Goal: Task Accomplishment & Management: Manage account settings

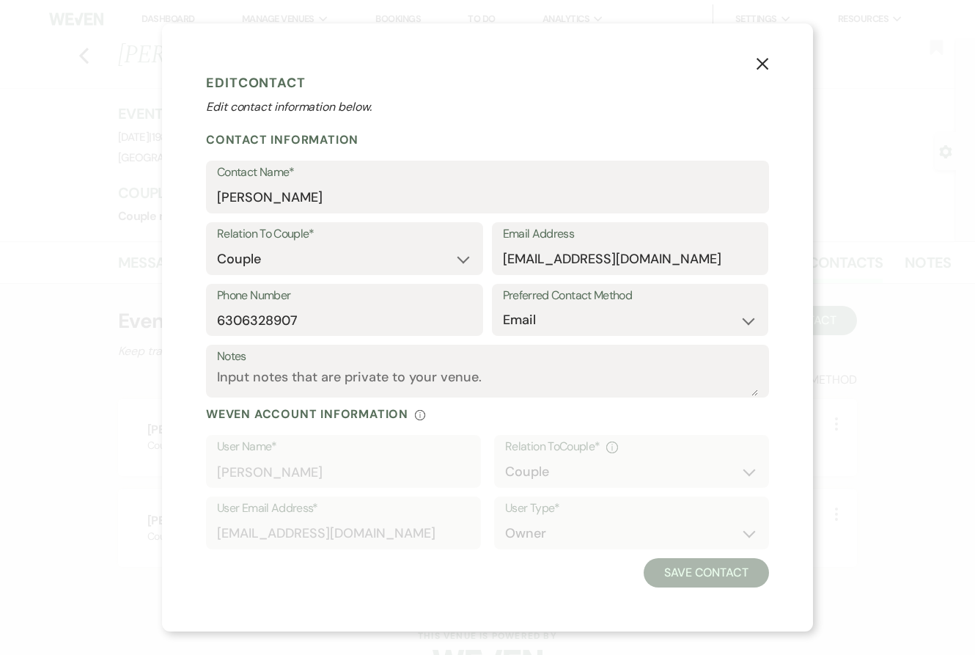
select select "1"
select select "email"
click at [520, 102] on p "Edit contact information below." at bounding box center [487, 107] width 563 height 18
click at [84, 57] on div "X Edit Contact Edit contact information below. Contact Information Contact Name…" at bounding box center [487, 327] width 975 height 655
click at [762, 57] on icon "X" at bounding box center [762, 63] width 13 height 13
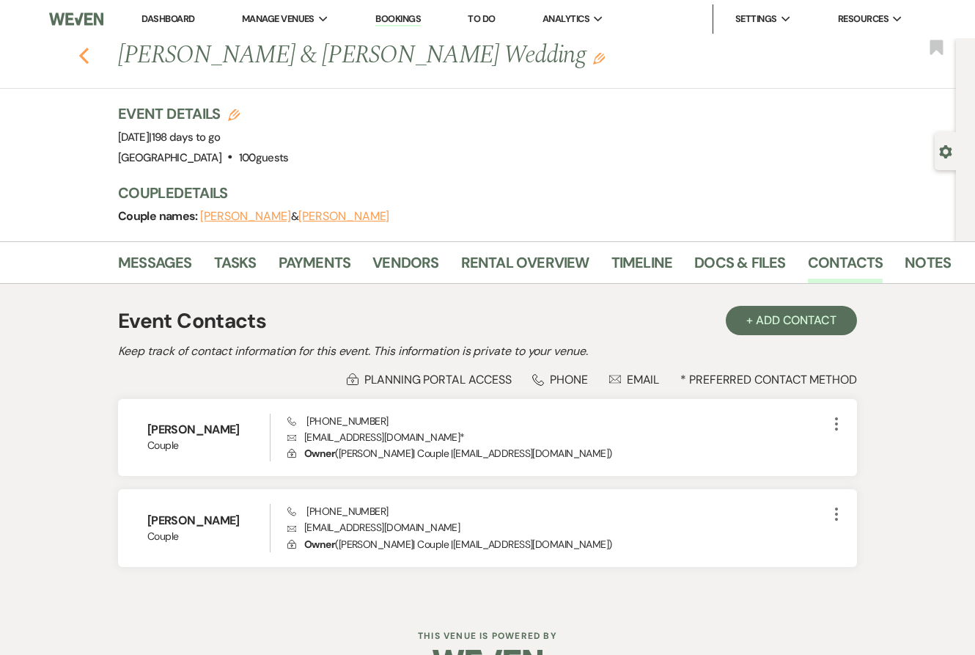
click at [85, 54] on icon "Previous" at bounding box center [83, 56] width 11 height 18
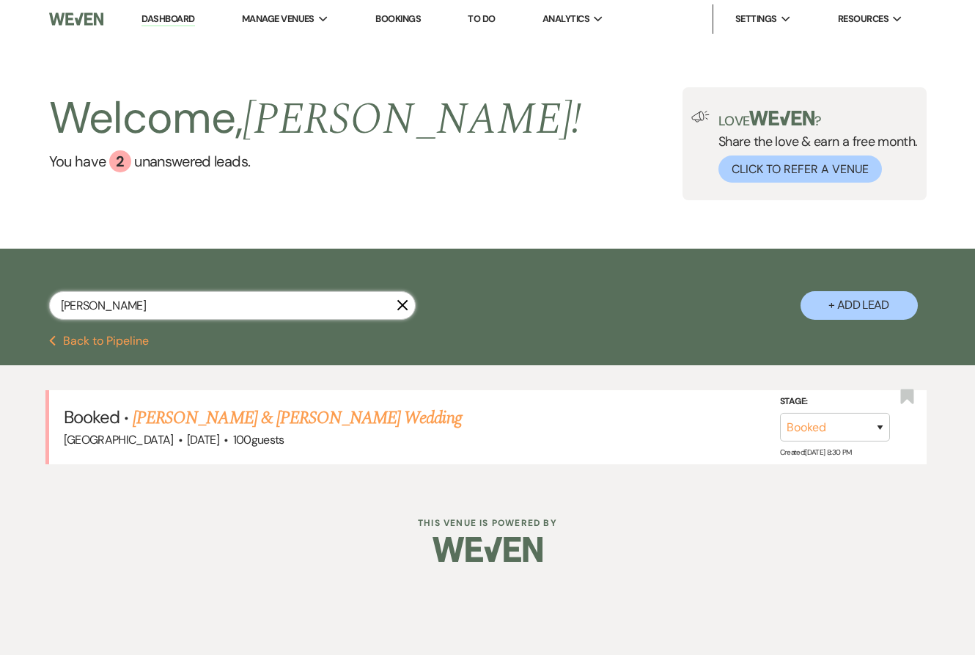
drag, startPoint x: 95, startPoint y: 311, endPoint x: 23, endPoint y: 299, distance: 72.8
click at [23, 300] on div "[PERSON_NAME] X + Add Lead" at bounding box center [487, 294] width 975 height 76
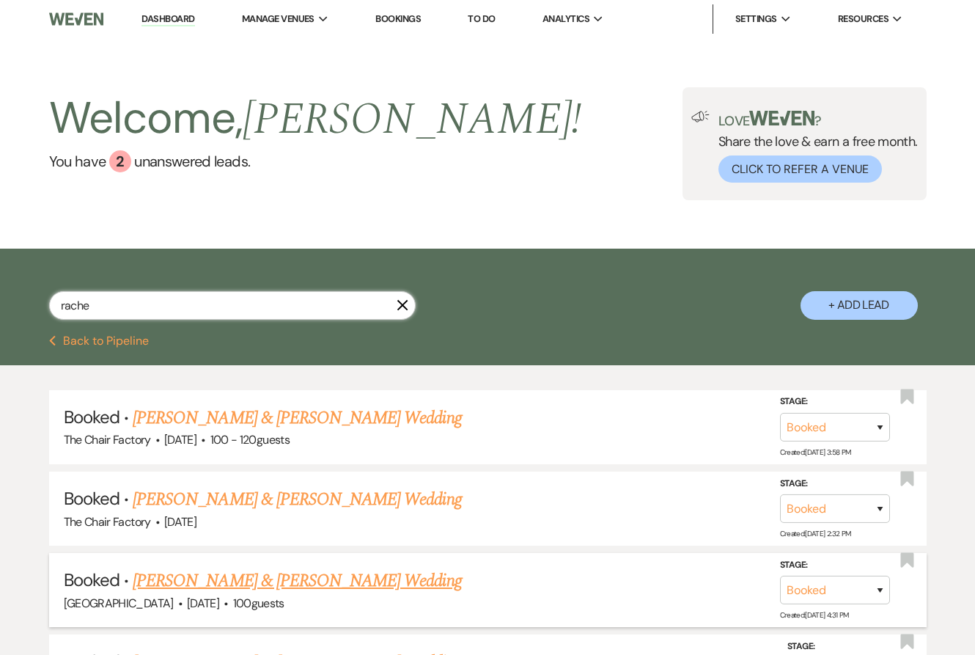
type input "rache"
click at [221, 585] on link "[PERSON_NAME] & [PERSON_NAME] Wedding" at bounding box center [297, 580] width 328 height 26
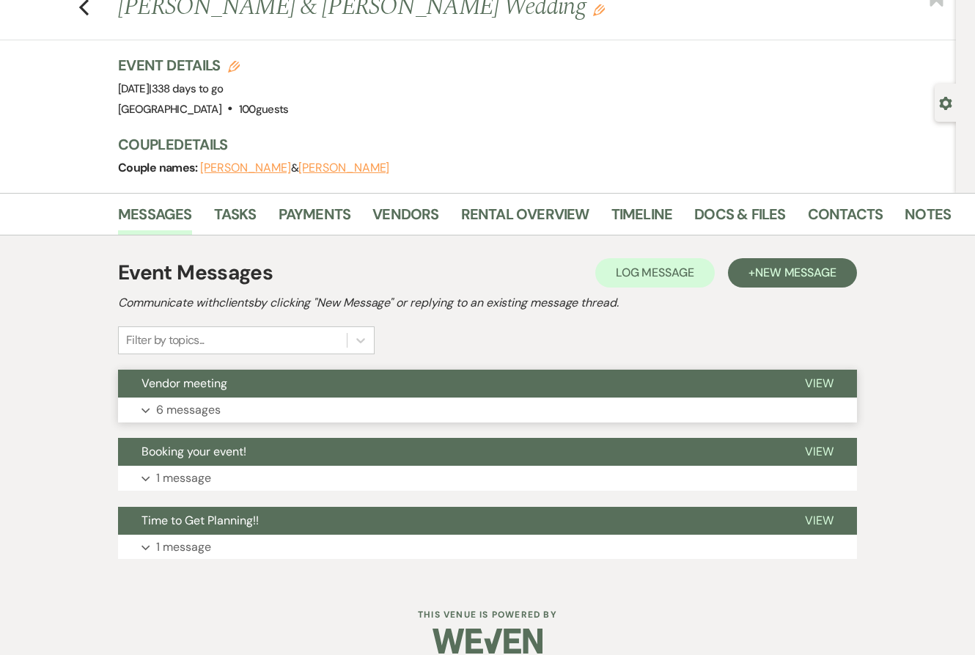
scroll to position [69, 0]
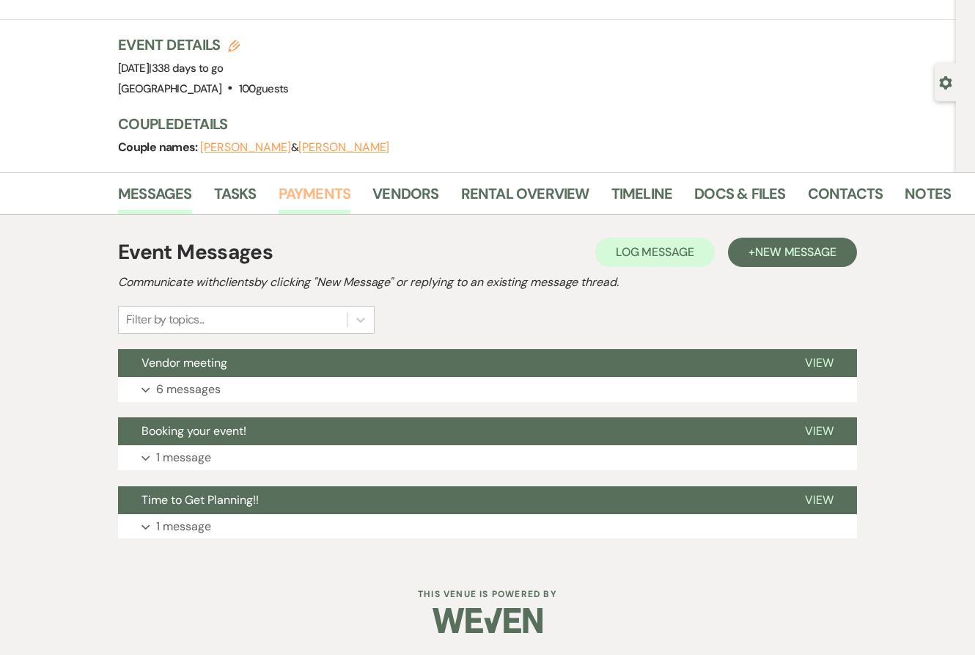
click at [318, 191] on link "Payments" at bounding box center [315, 198] width 73 height 32
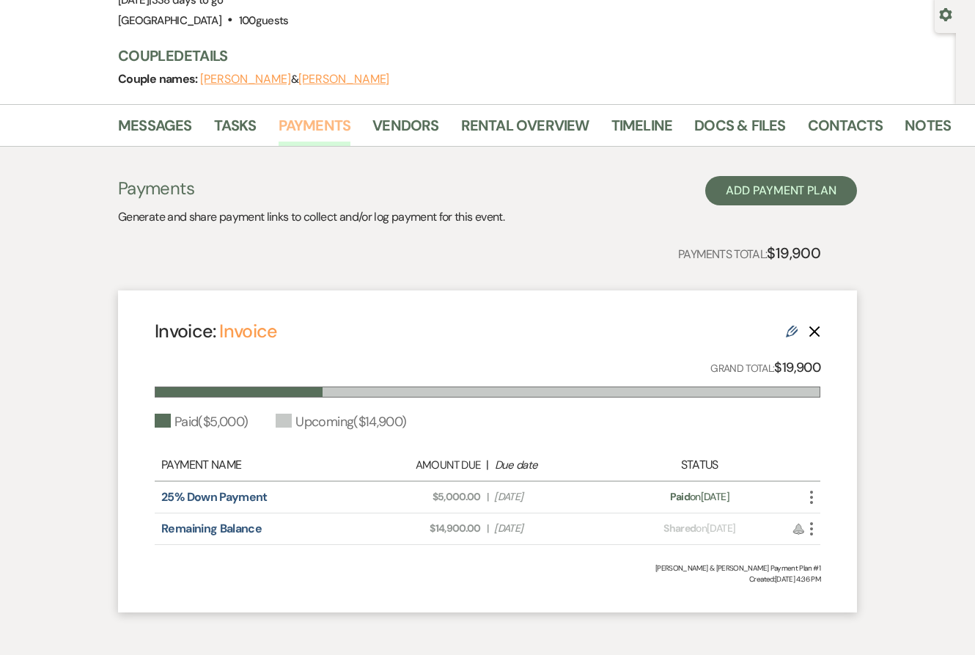
scroll to position [204, 0]
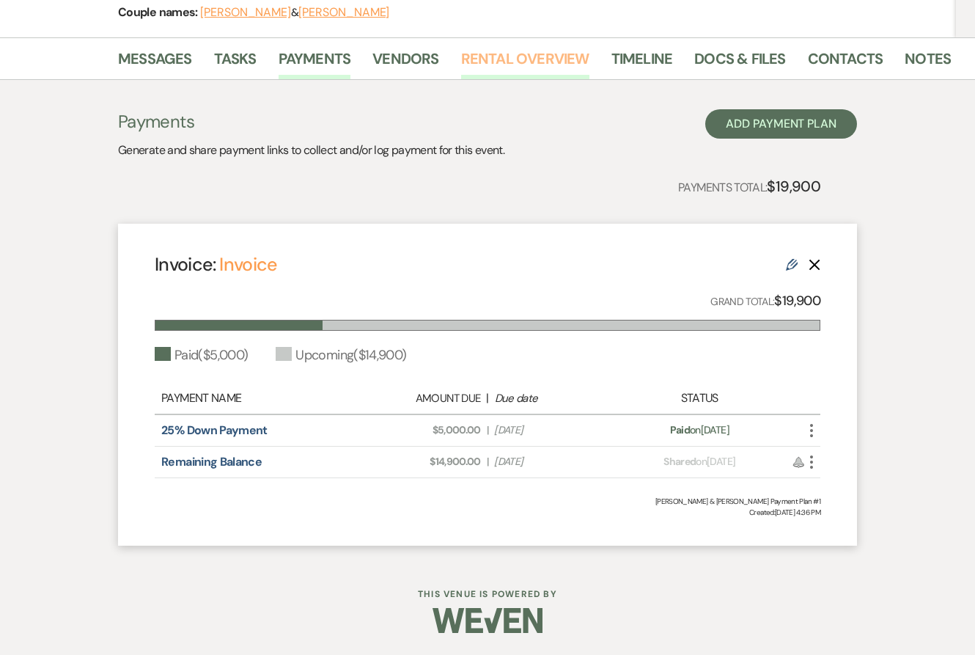
click at [529, 59] on link "Rental Overview" at bounding box center [525, 63] width 128 height 32
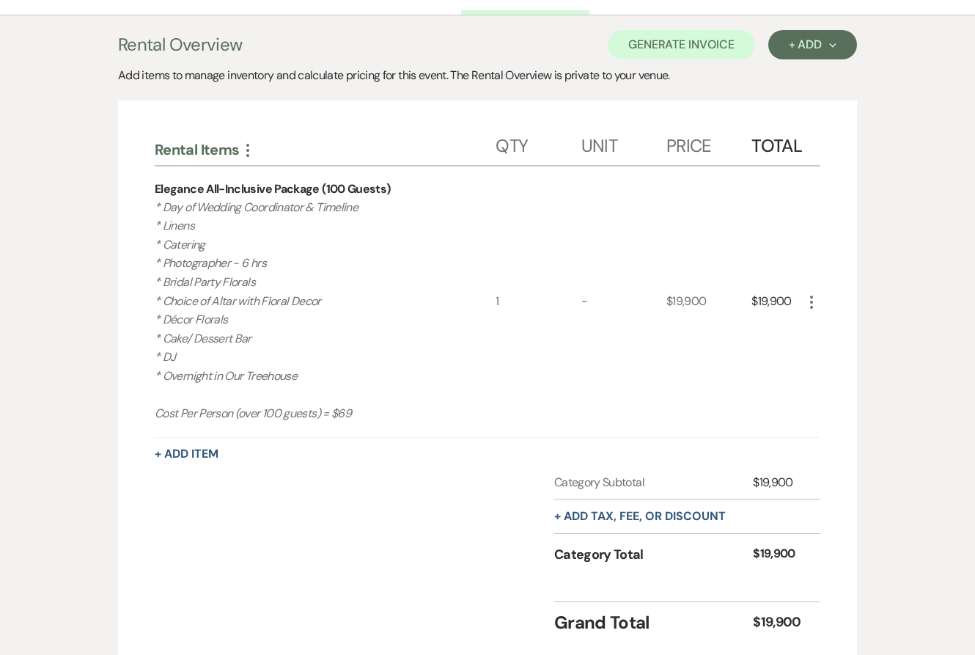
scroll to position [378, 0]
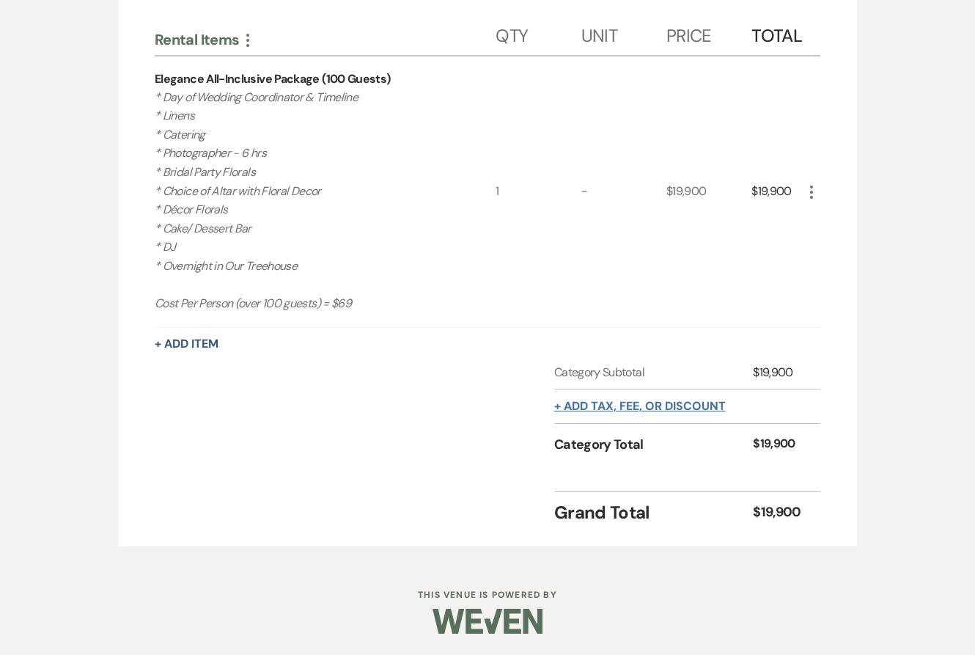
click at [644, 401] on button "+ Add tax, fee, or discount" at bounding box center [640, 406] width 172 height 12
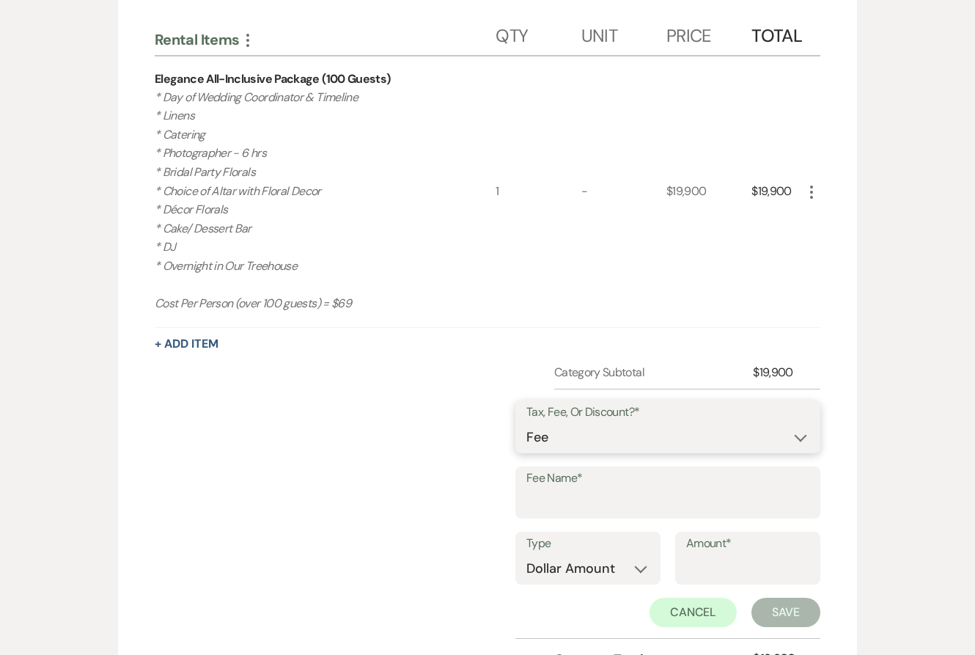
click at [569, 435] on select "Fee Discount Tax" at bounding box center [667, 437] width 283 height 29
select select "2"
click at [538, 423] on select "Fee Discount Tax" at bounding box center [667, 437] width 283 height 29
click at [642, 439] on select "Fee Discount Tax" at bounding box center [667, 437] width 283 height 29
click at [538, 423] on select "Fee Discount Tax" at bounding box center [667, 437] width 283 height 29
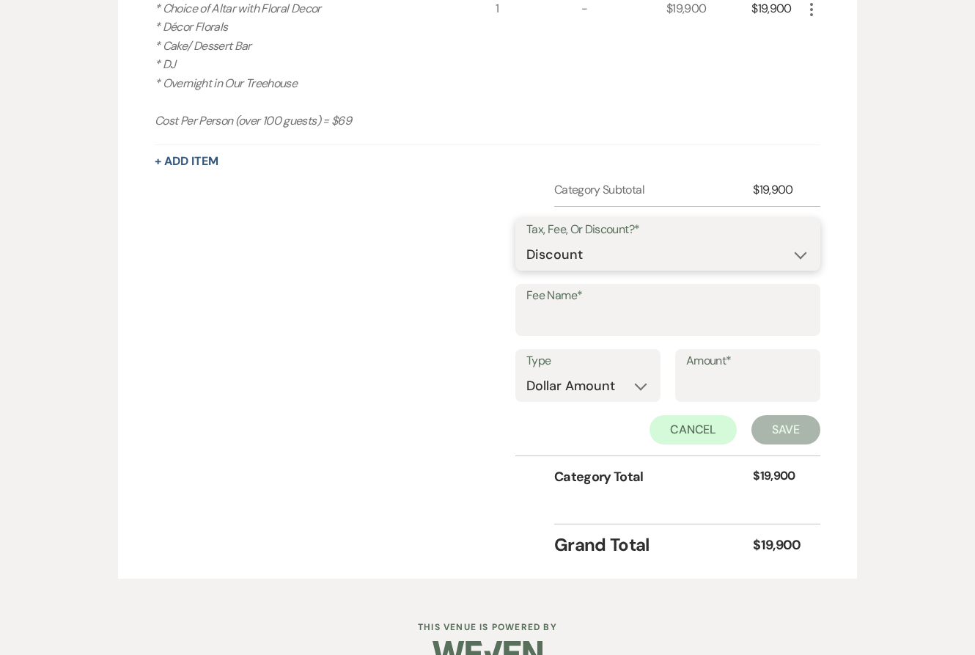
scroll to position [565, 0]
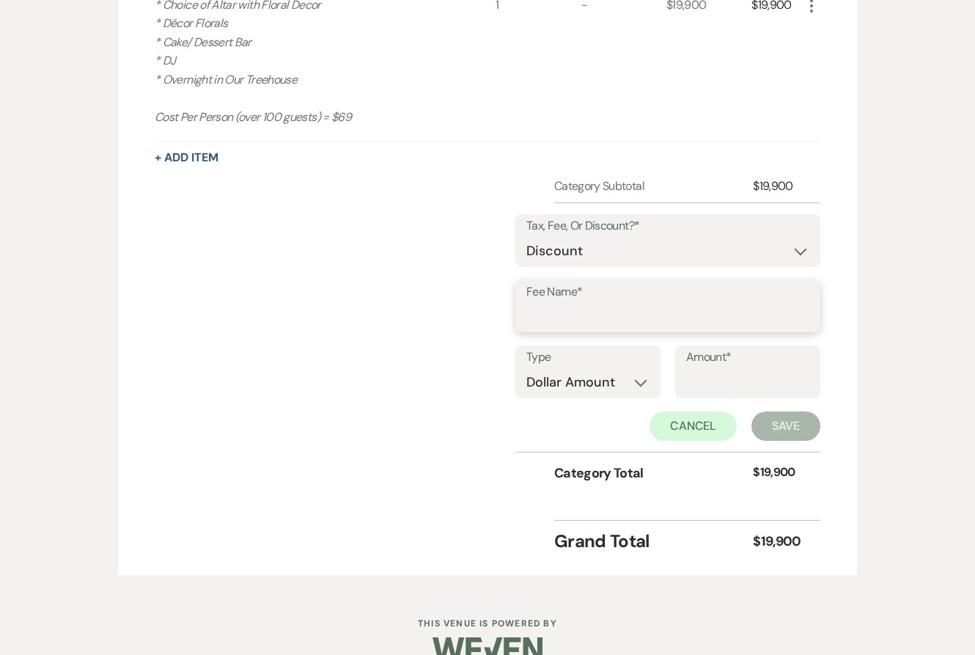
click at [600, 310] on input "Fee Name*" at bounding box center [667, 316] width 283 height 29
type input "Fall Payment Discount"
click at [716, 375] on input "Amount*" at bounding box center [747, 382] width 123 height 29
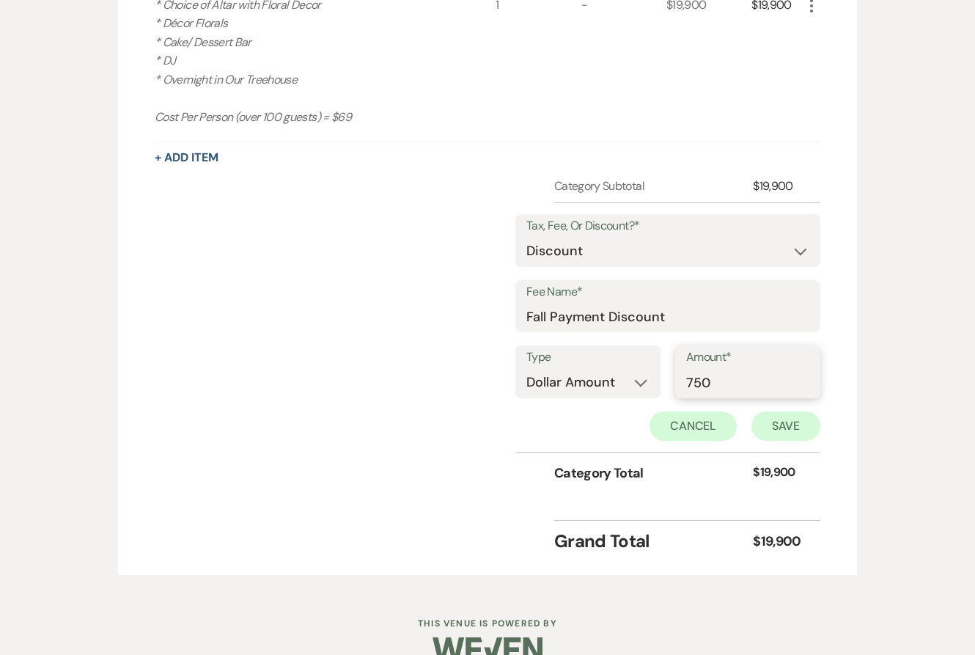
type input "750"
click at [787, 427] on button "Save" at bounding box center [785, 425] width 69 height 29
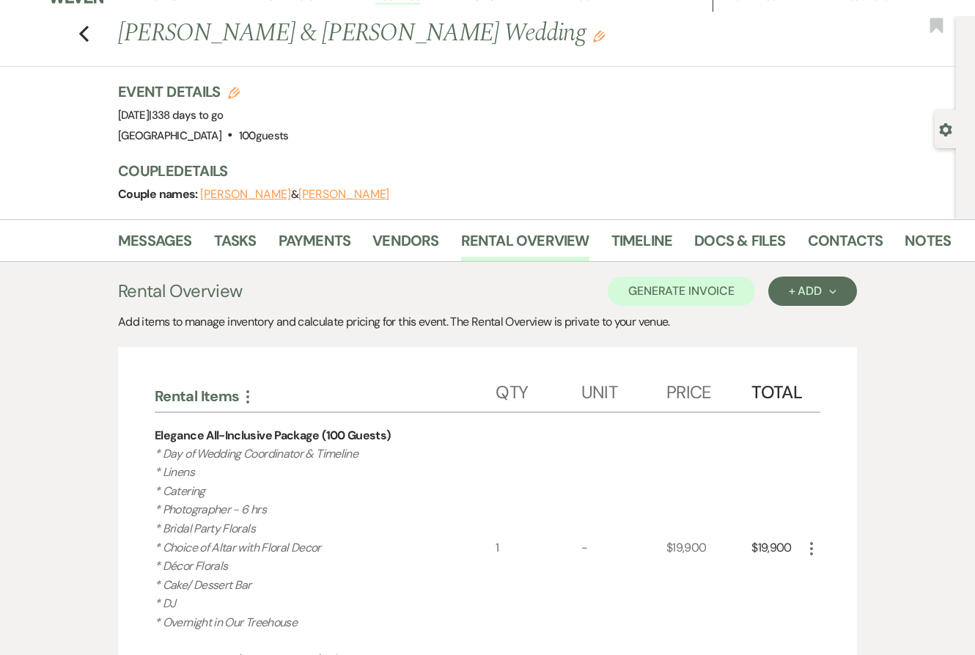
scroll to position [0, 0]
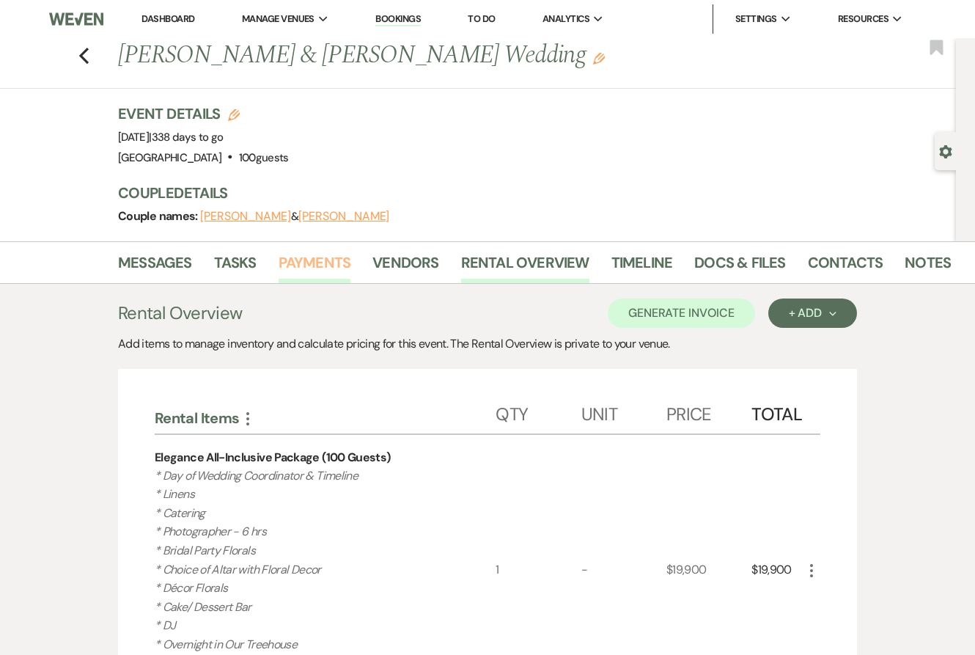
click at [331, 260] on link "Payments" at bounding box center [315, 267] width 73 height 32
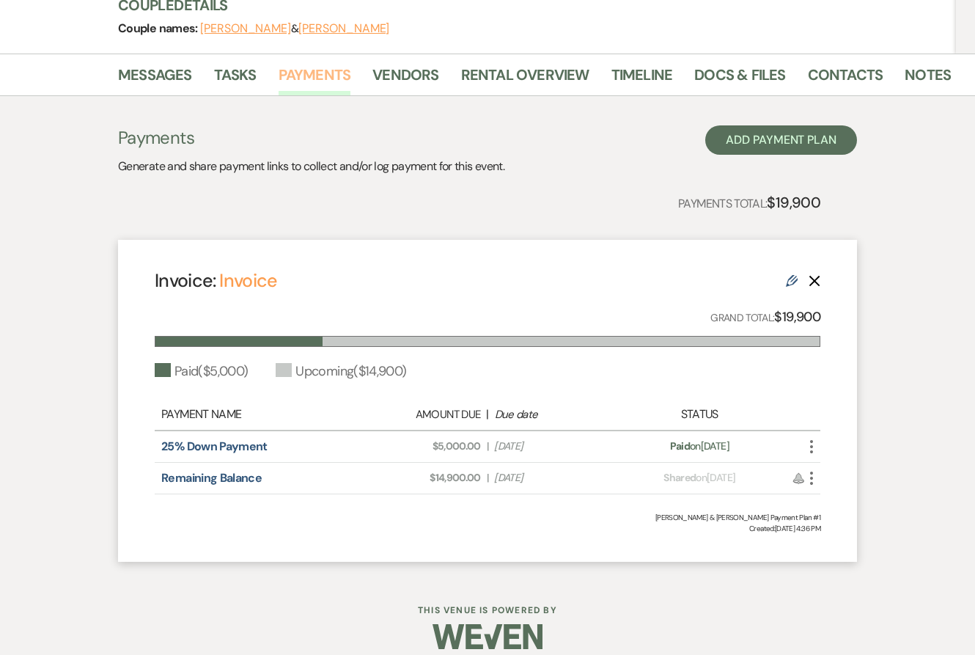
scroll to position [204, 0]
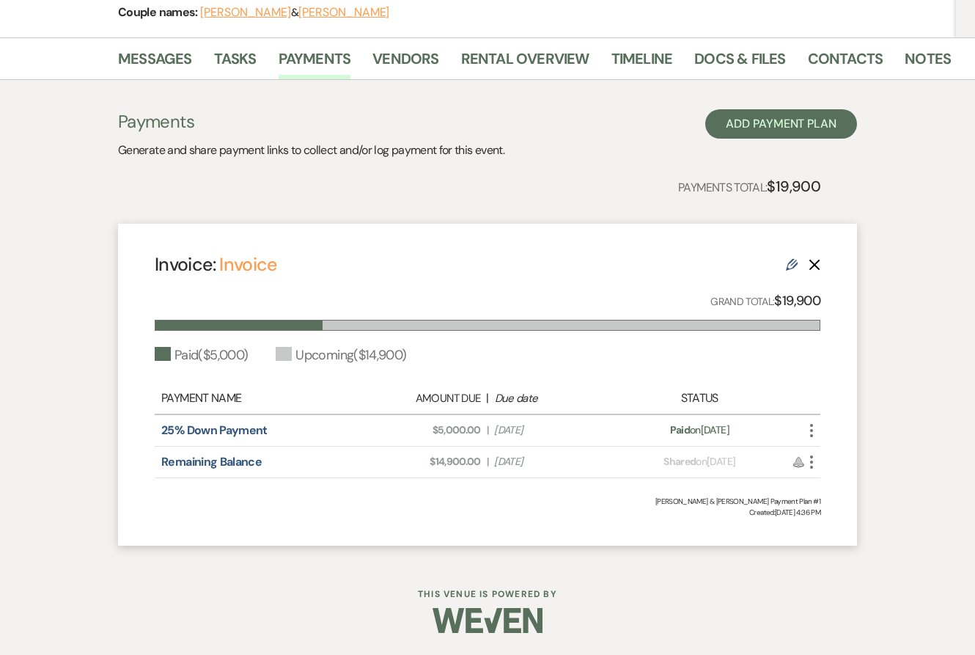
click at [790, 265] on icon "Edit" at bounding box center [792, 265] width 12 height 12
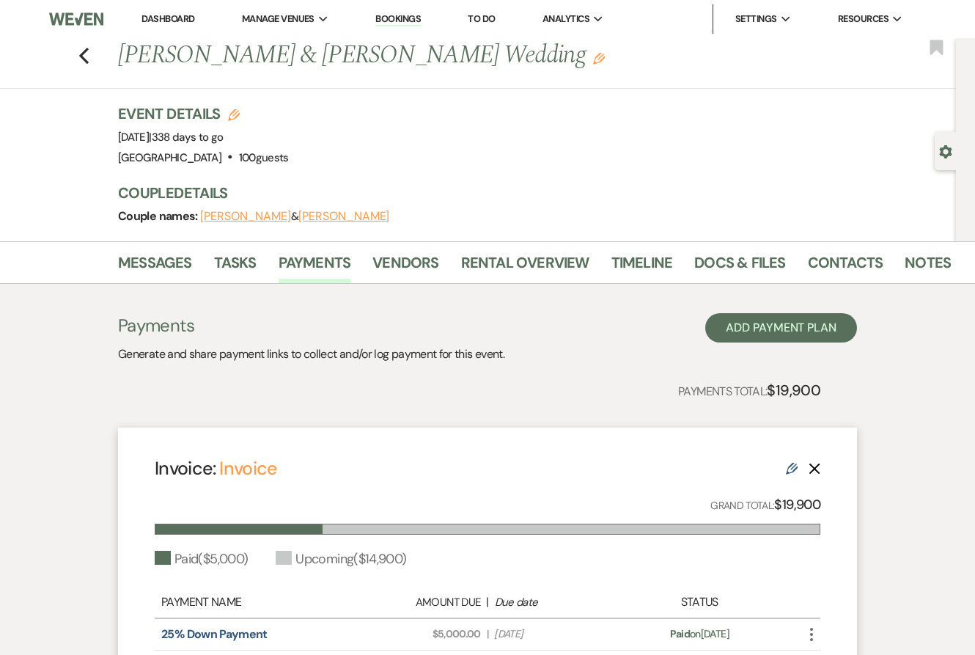
select select "24168"
select select "1"
select select "true"
select select "2"
select select "flat"
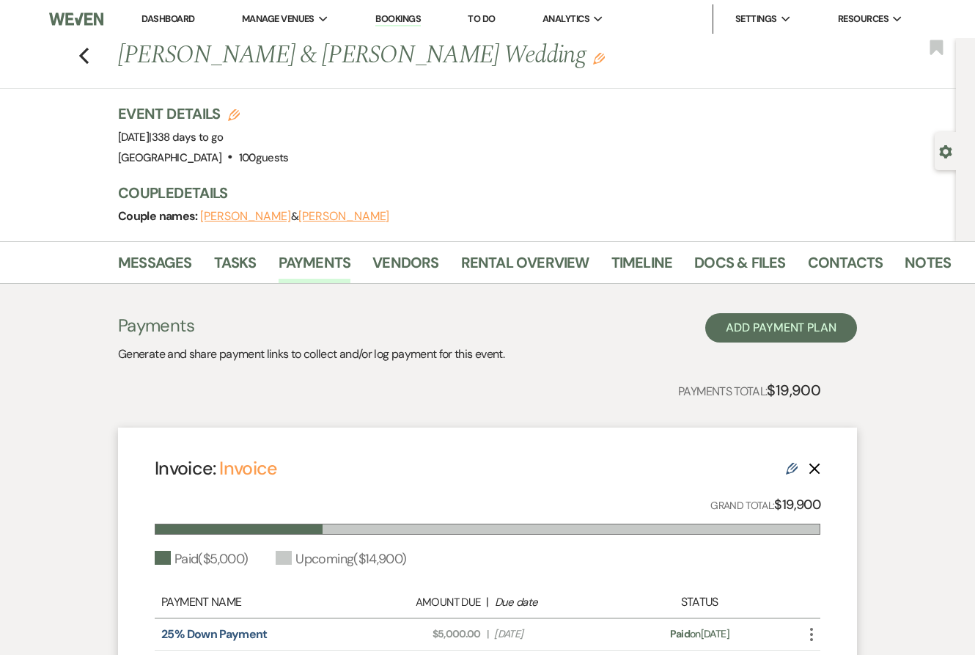
select select "true"
select select "client"
select select "daily"
select select "weeks"
select select "complete"
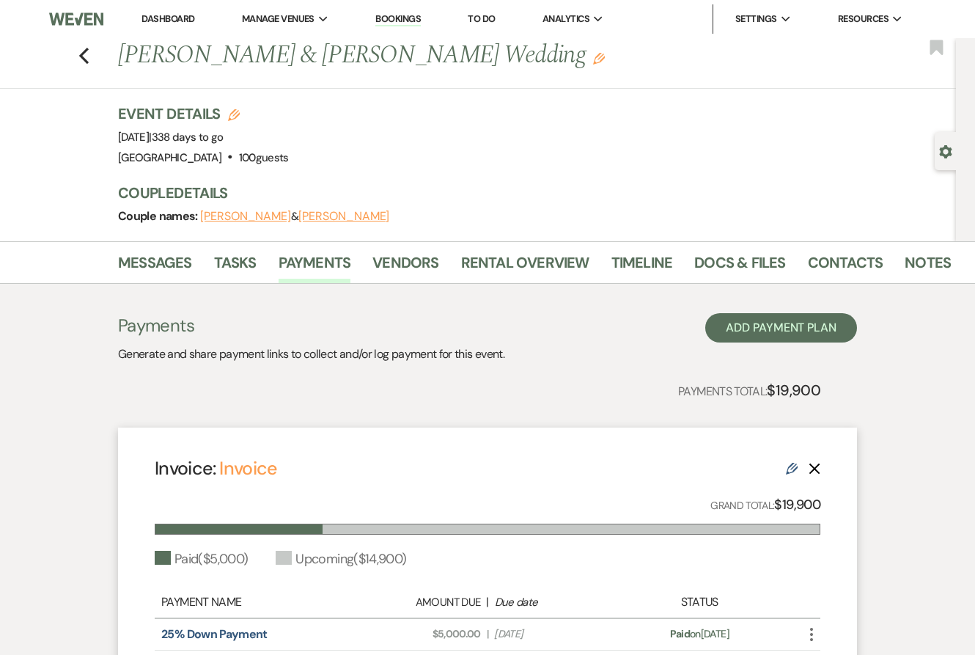
select select "host"
select select "weekly"
select select "days"
select select "afterDueDate"
select select "complete"
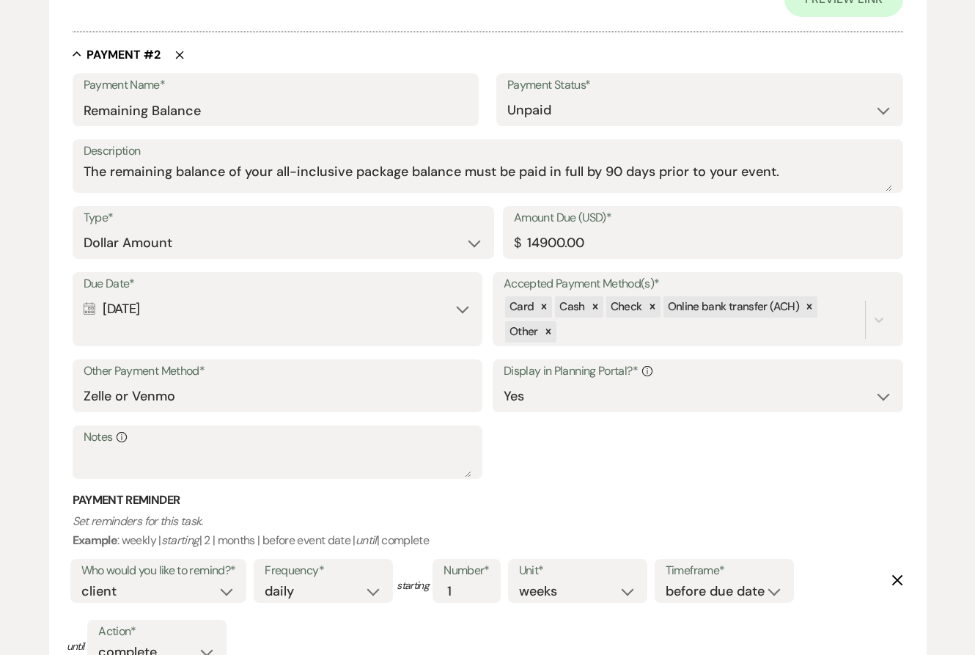
scroll to position [907, 0]
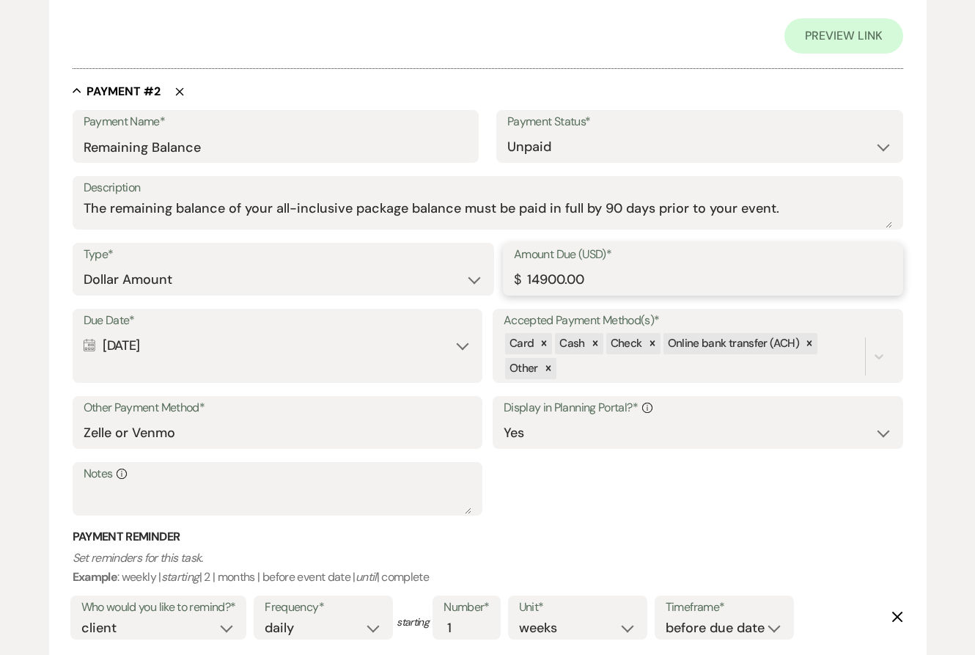
click at [573, 281] on input "14900.00" at bounding box center [703, 279] width 378 height 29
drag, startPoint x: 542, startPoint y: 276, endPoint x: 565, endPoint y: 276, distance: 23.5
click at [565, 276] on input "14900.00" at bounding box center [703, 279] width 378 height 29
type input "14150.00"
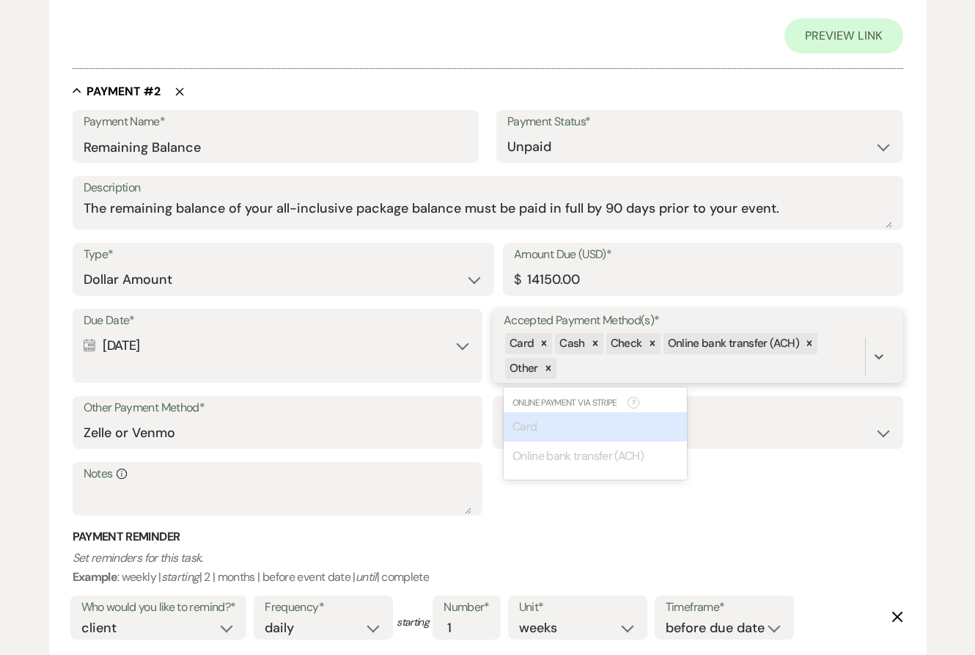
click at [625, 342] on span "Check" at bounding box center [627, 343] width 32 height 15
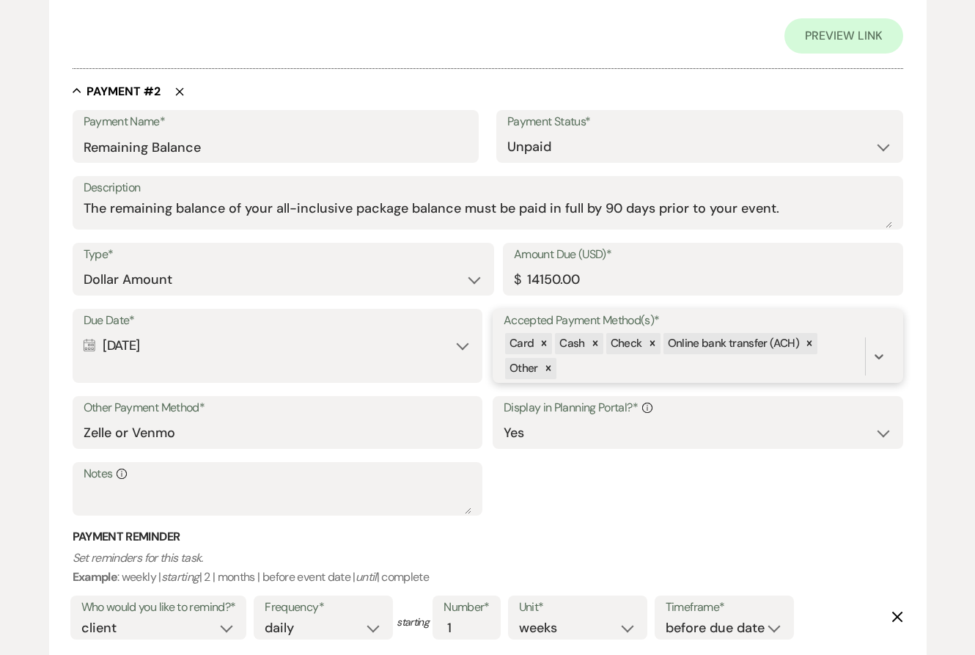
click at [627, 342] on span "Check" at bounding box center [627, 343] width 32 height 15
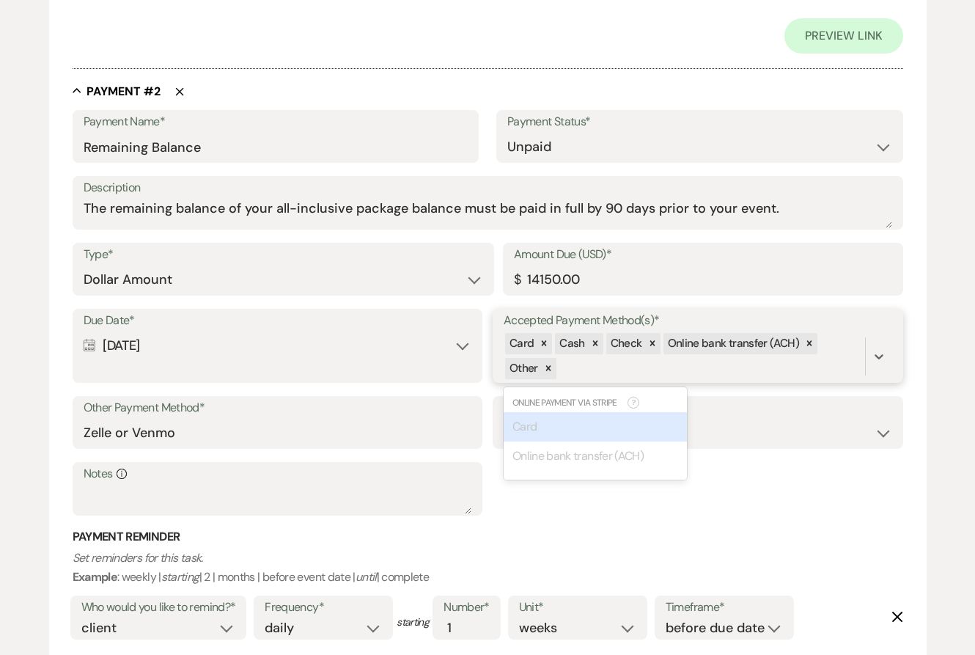
click at [628, 342] on span "Check" at bounding box center [627, 343] width 32 height 15
click at [732, 361] on div "Card Cash Check Online bank transfer (ACH) Other" at bounding box center [684, 356] width 361 height 50
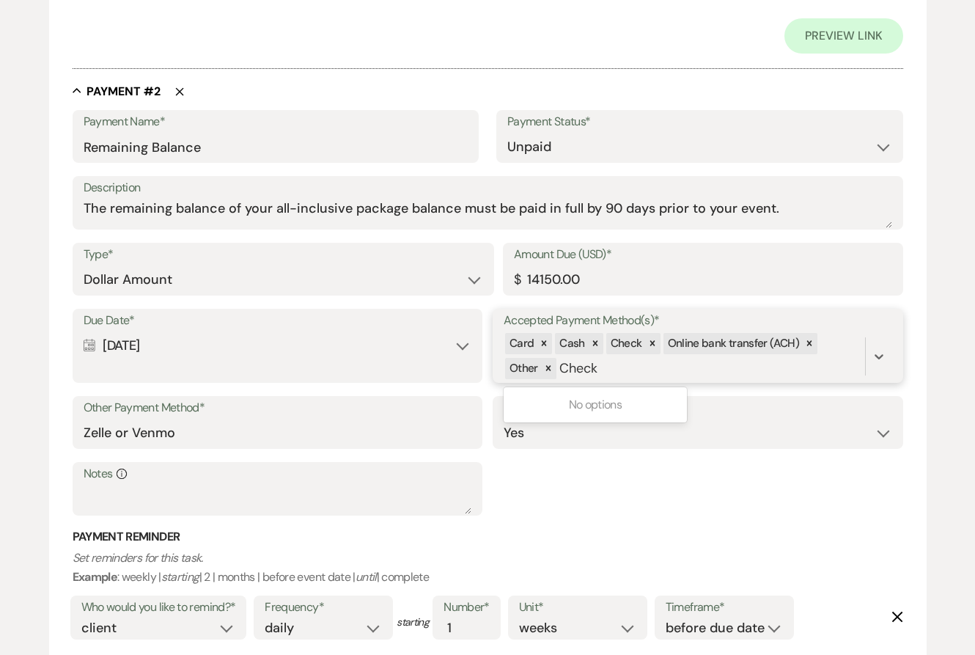
type input "Check"
click at [751, 419] on select "Yes No" at bounding box center [698, 433] width 389 height 29
click at [207, 342] on div "Calendar [DATE] Expand" at bounding box center [278, 345] width 389 height 29
select select "day"
select select "beforeEventDate"
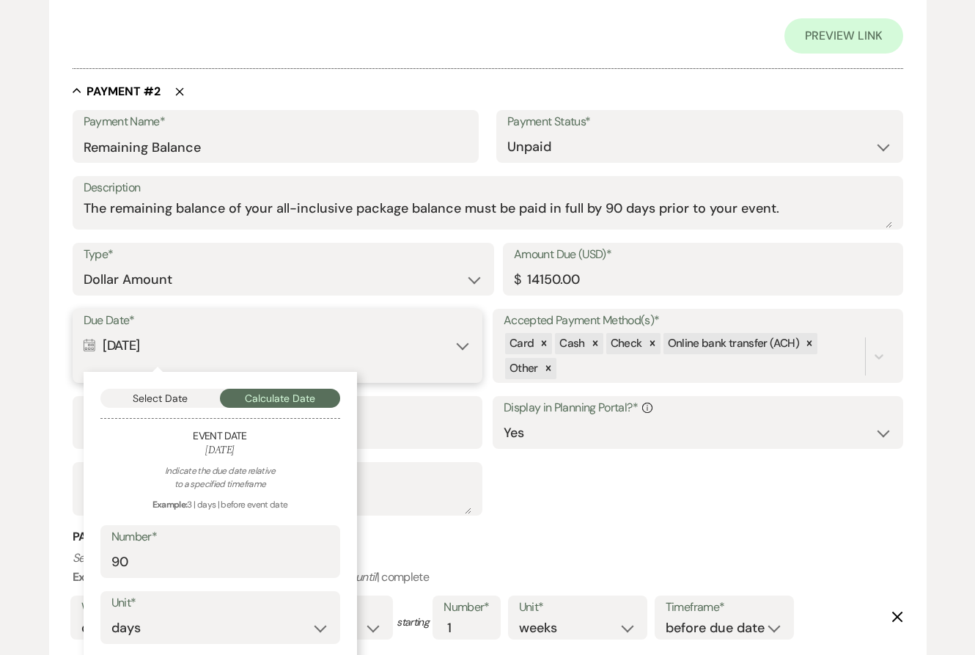
click at [164, 396] on button "Select Date" at bounding box center [160, 398] width 120 height 19
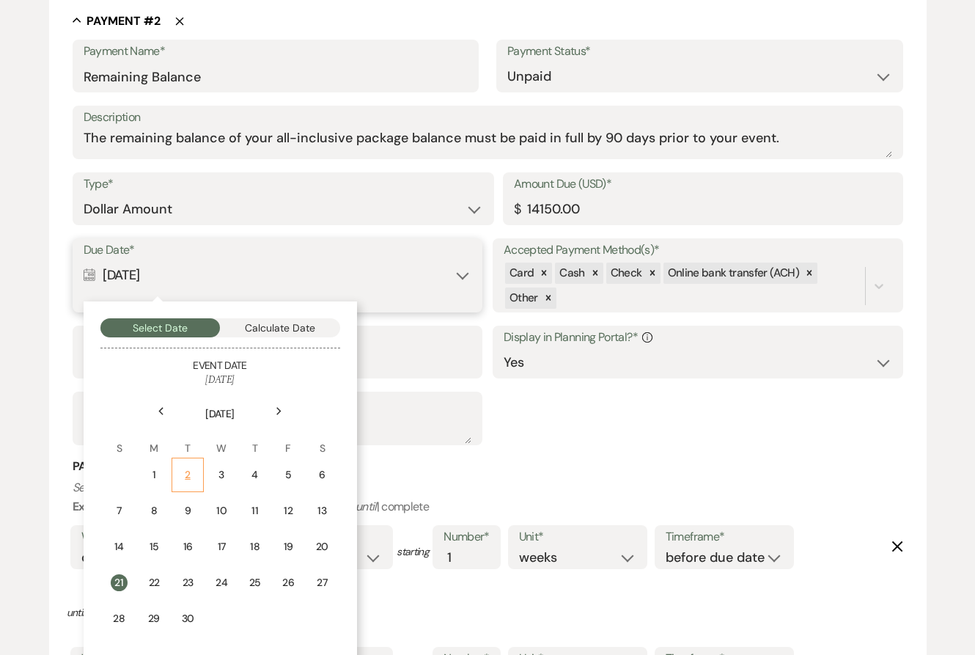
scroll to position [979, 0]
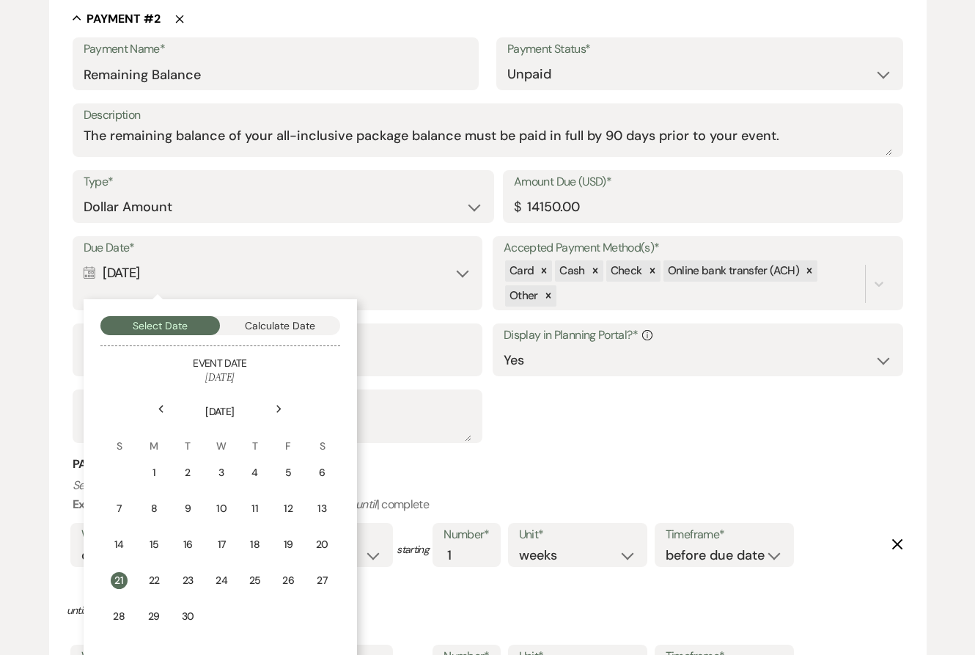
click at [162, 406] on icon "Previous" at bounding box center [161, 409] width 7 height 9
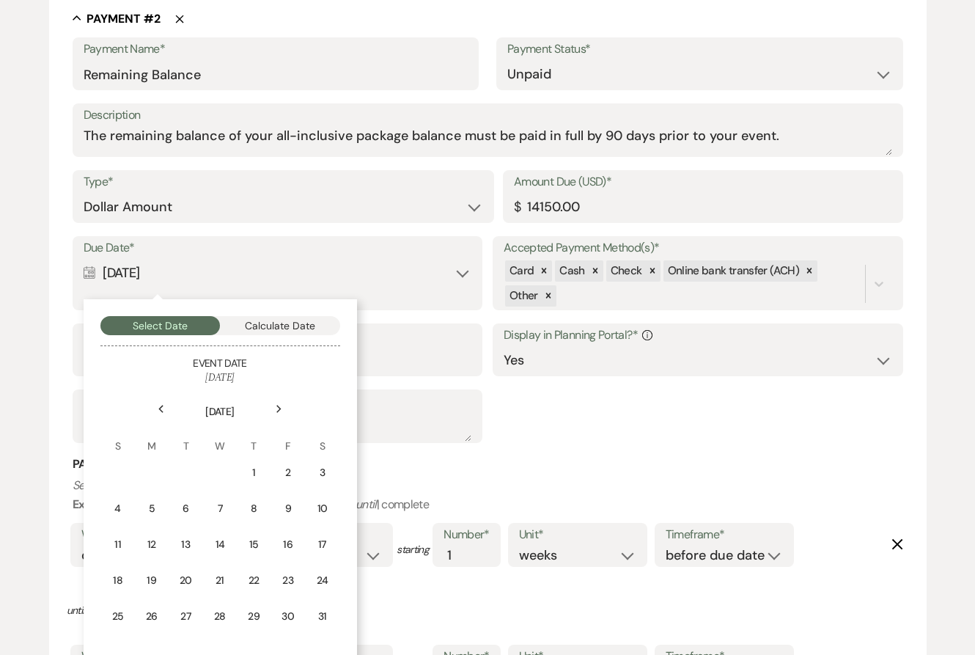
click at [162, 406] on icon "Previous" at bounding box center [161, 409] width 7 height 9
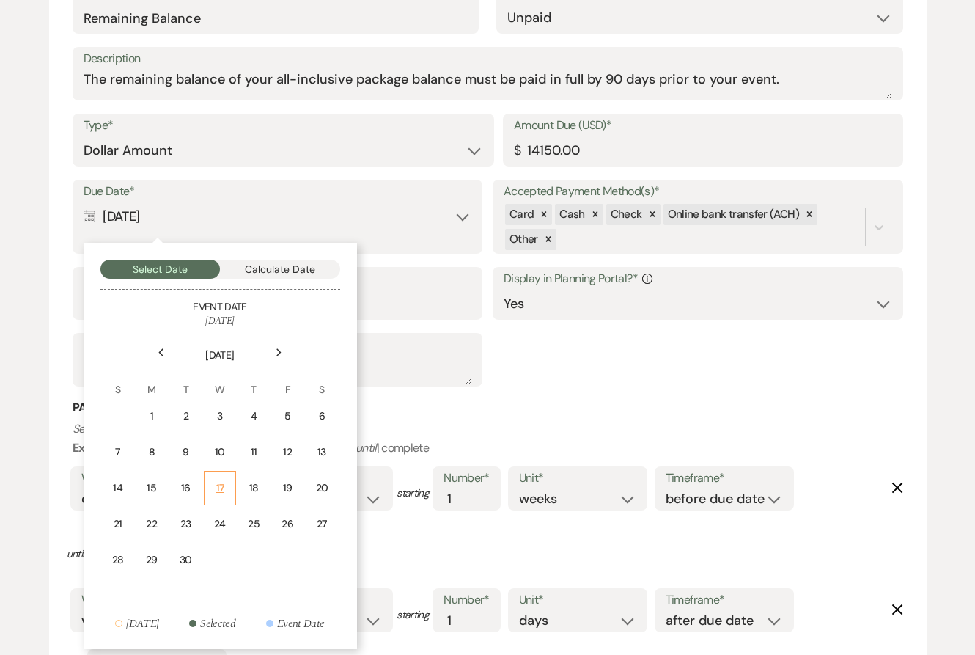
scroll to position [1037, 0]
click at [277, 350] on icon "Next" at bounding box center [279, 351] width 7 height 9
click at [291, 451] on div "10" at bounding box center [290, 450] width 12 height 15
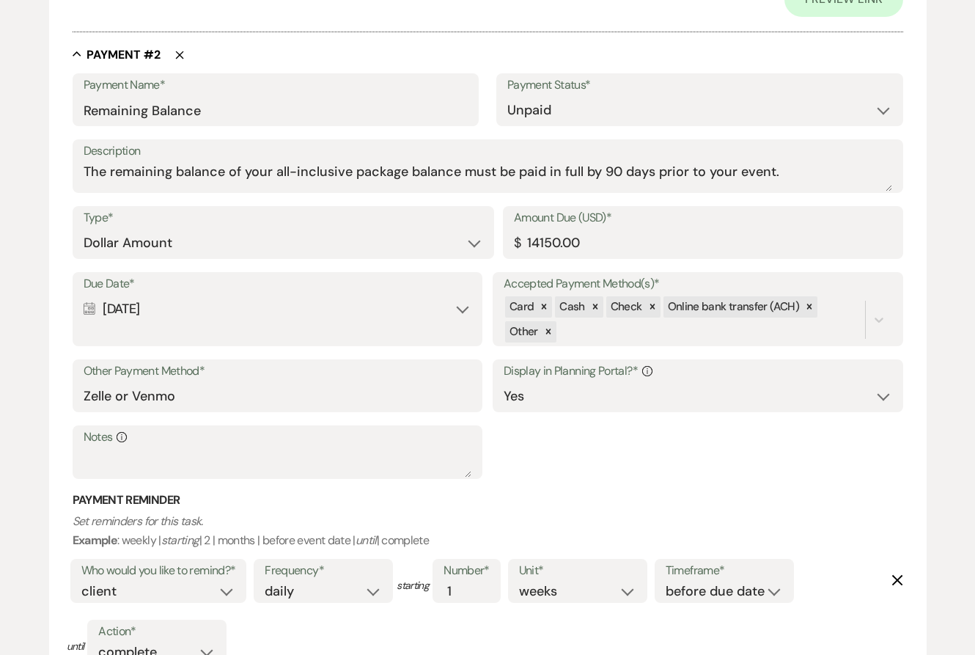
scroll to position [916, 0]
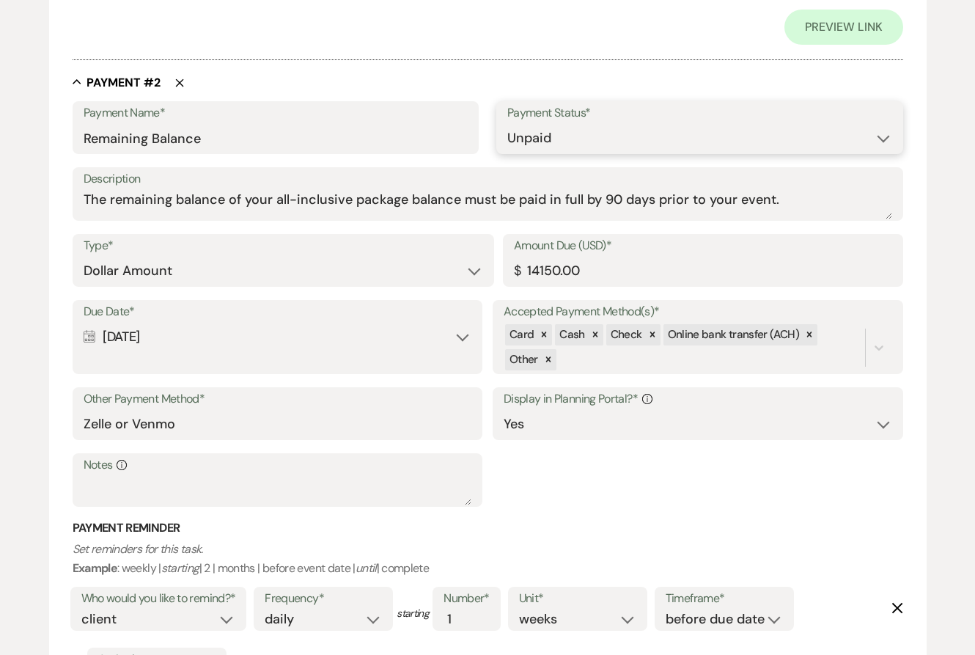
click at [620, 135] on select "Paid Unpaid" at bounding box center [699, 138] width 385 height 29
select select "1"
click at [507, 124] on select "Paid Unpaid" at bounding box center [699, 138] width 385 height 29
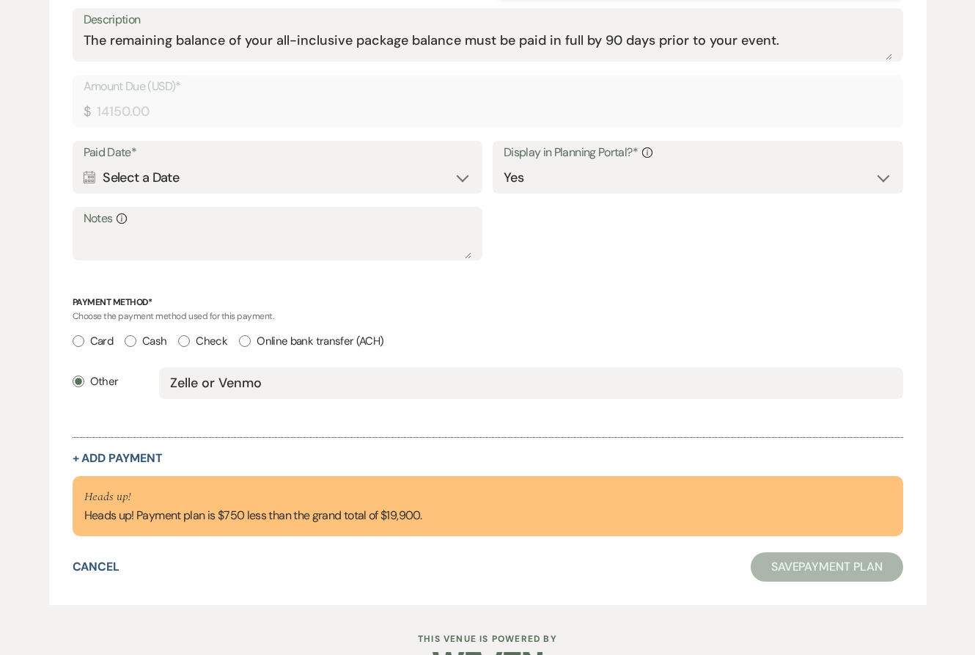
scroll to position [1083, 0]
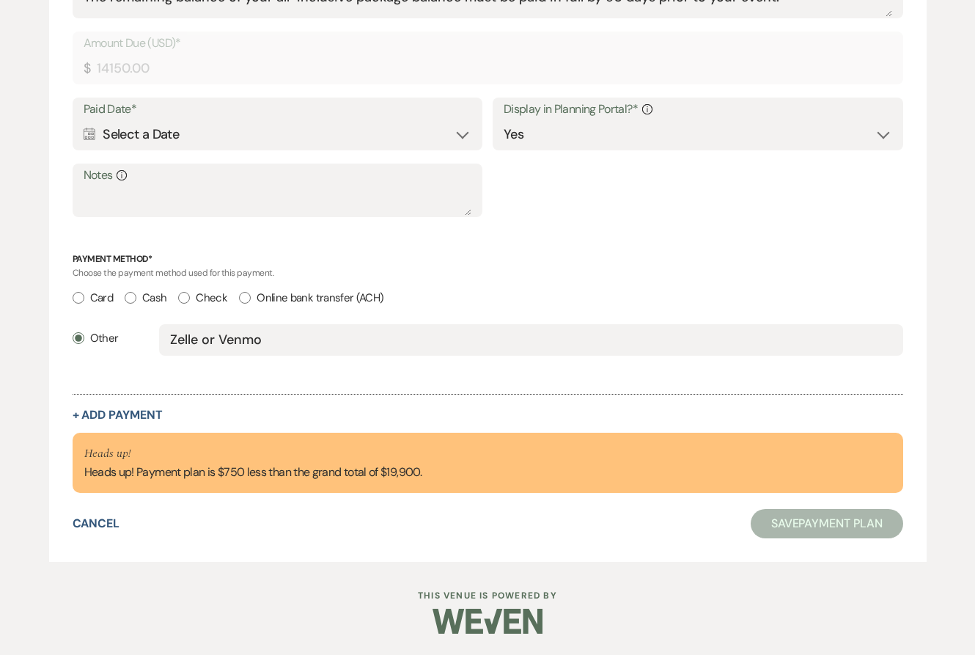
click at [841, 517] on button "Save Payment Plan" at bounding box center [827, 523] width 152 height 29
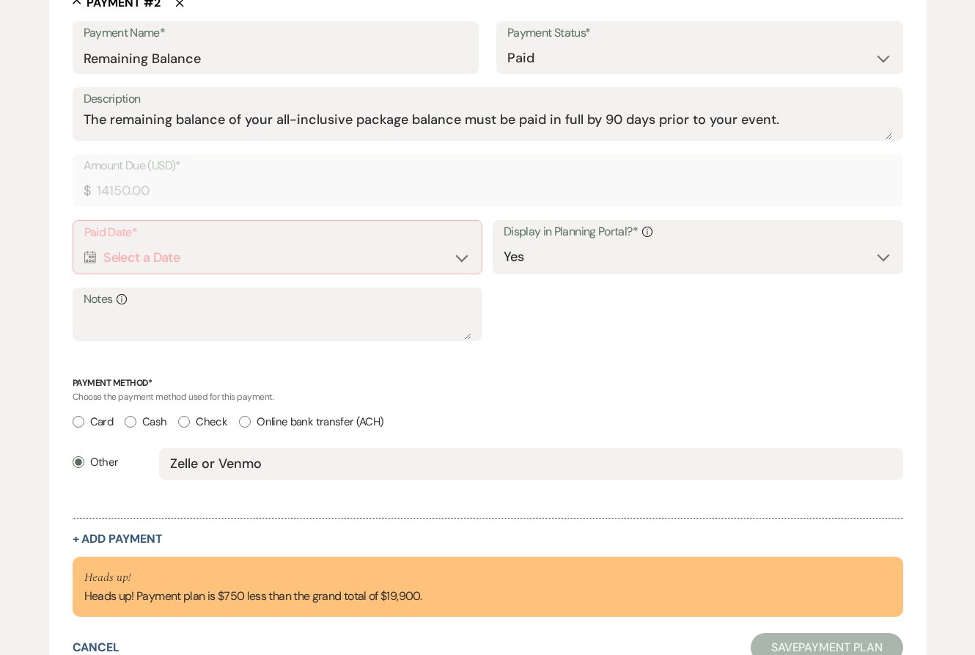
scroll to position [979, 0]
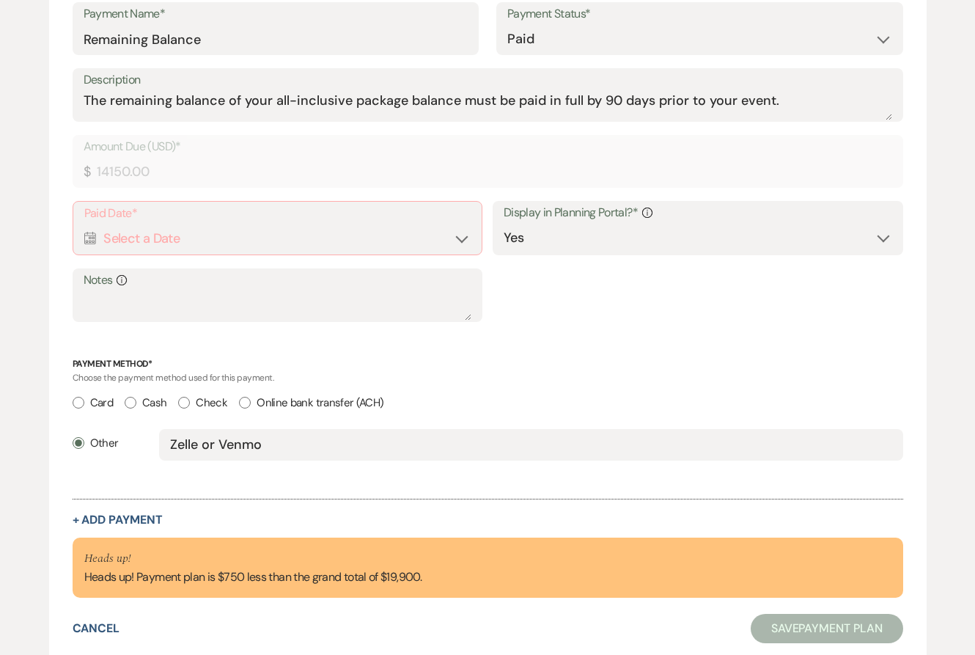
click at [196, 236] on div "Calendar Select a Date Expand" at bounding box center [277, 238] width 387 height 29
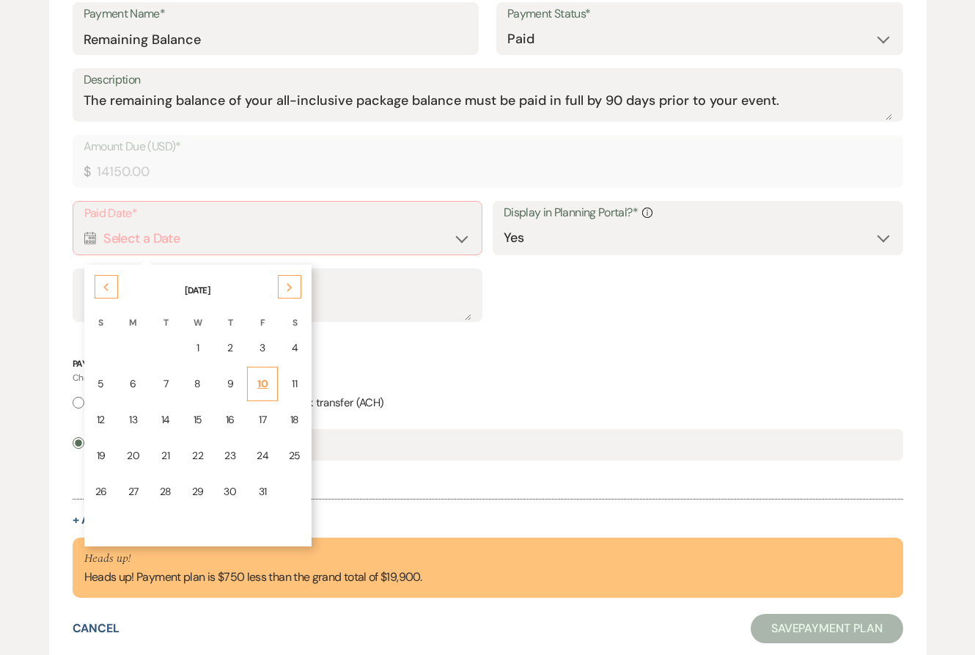
click at [262, 380] on div "10" at bounding box center [263, 383] width 12 height 15
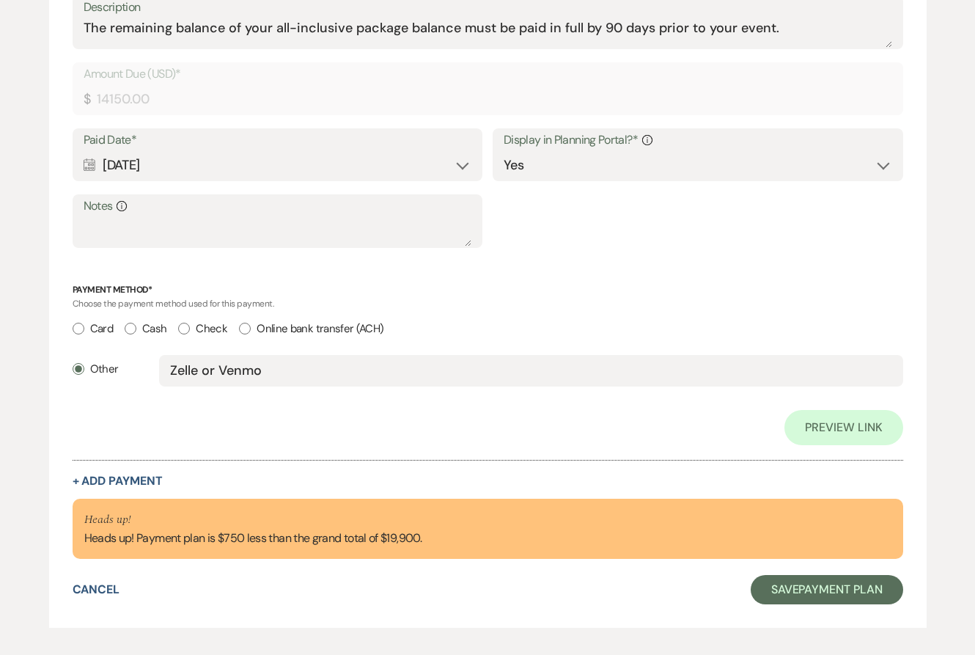
scroll to position [1153, 0]
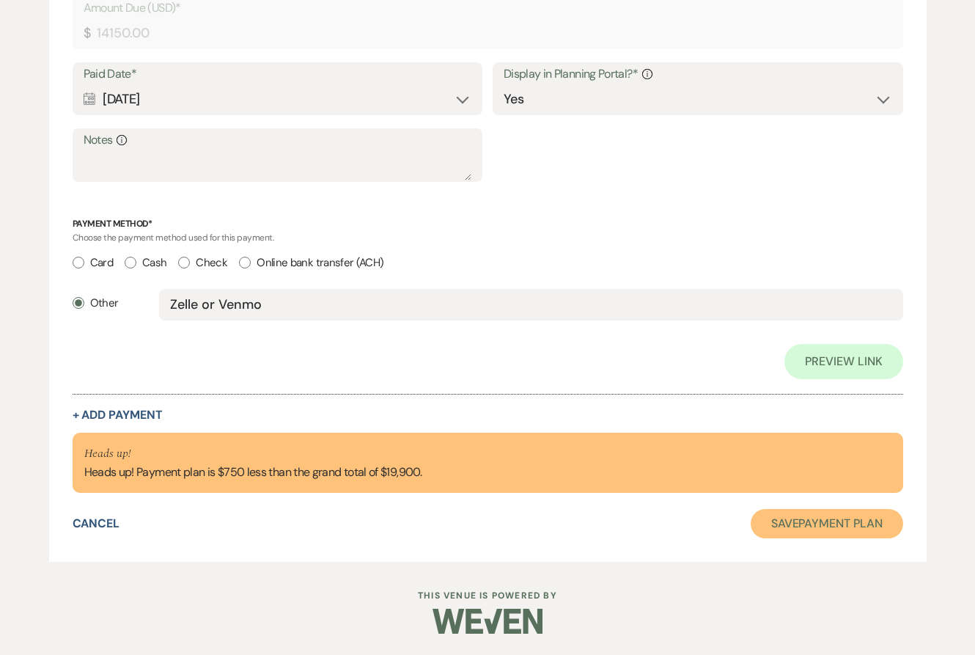
click at [830, 521] on button "Save Payment Plan" at bounding box center [827, 523] width 152 height 29
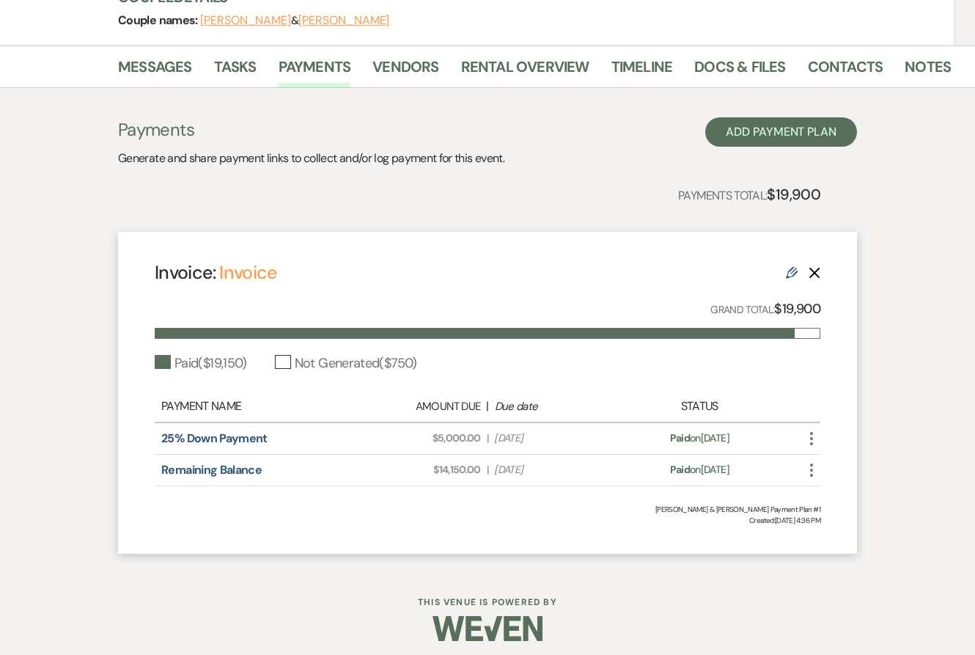
scroll to position [204, 0]
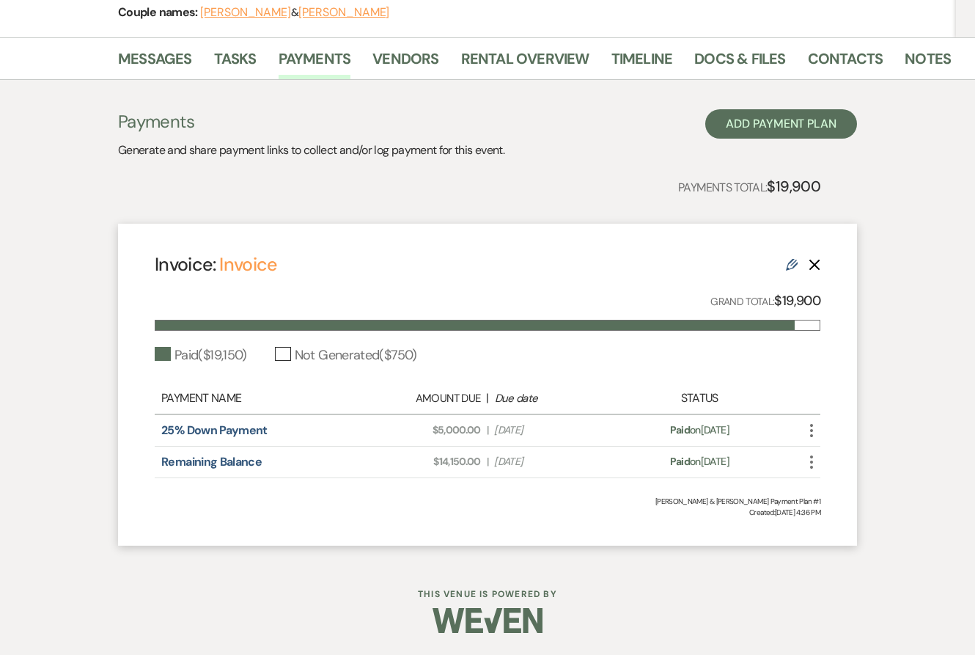
click at [793, 264] on use at bounding box center [792, 265] width 12 height 12
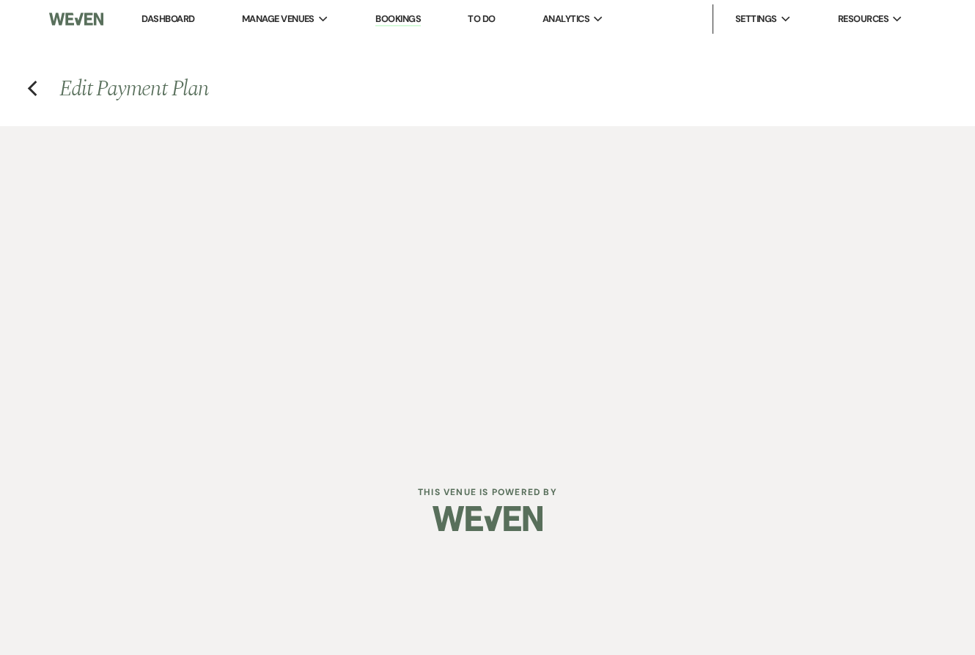
select select "24168"
select select "1"
select select "true"
select select "1"
select select "true"
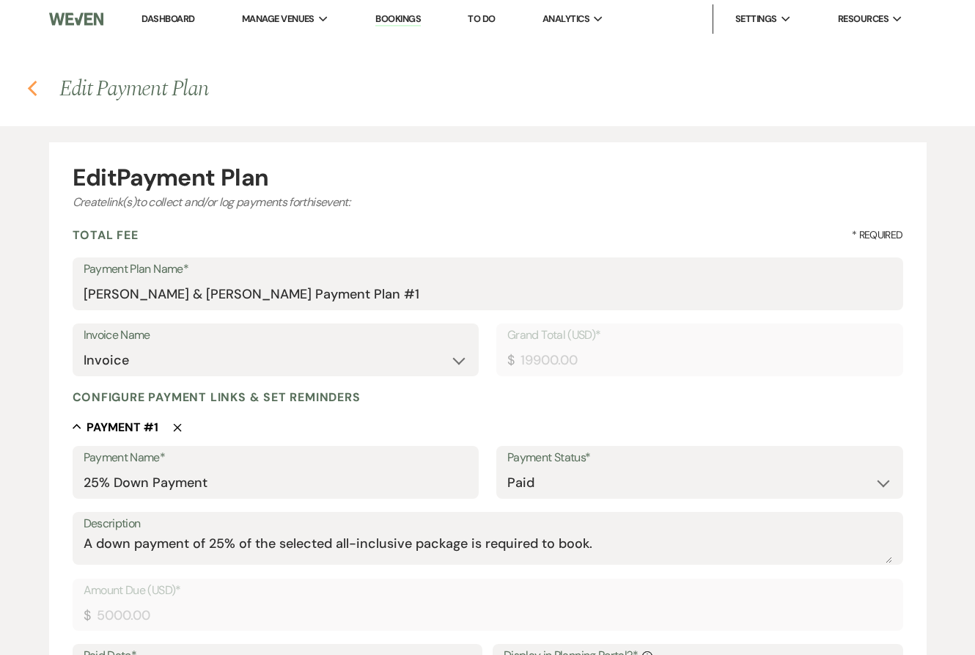
click at [32, 86] on use "button" at bounding box center [32, 89] width 10 height 16
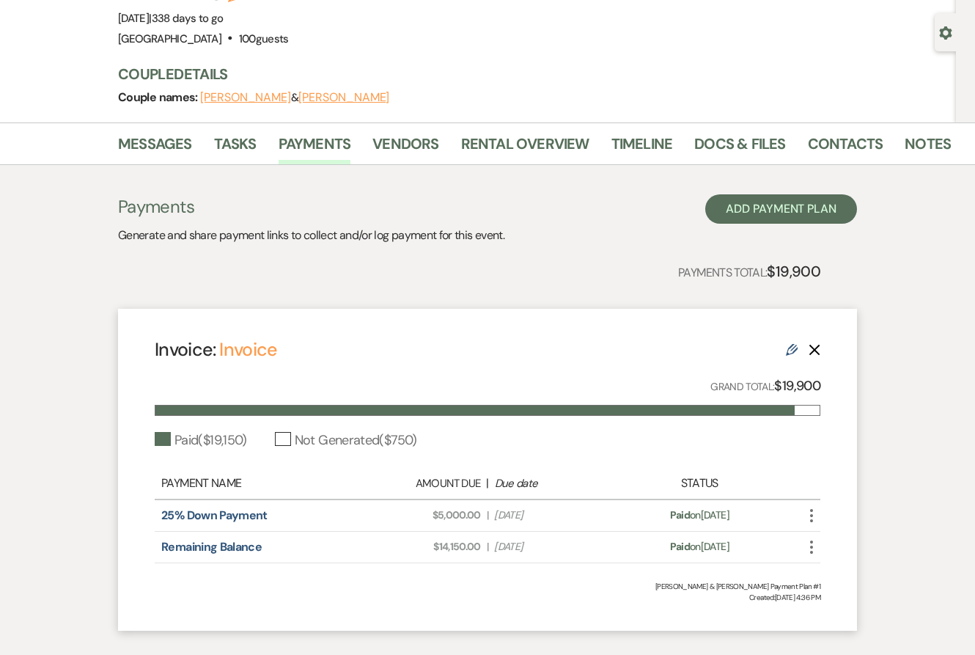
scroll to position [76, 0]
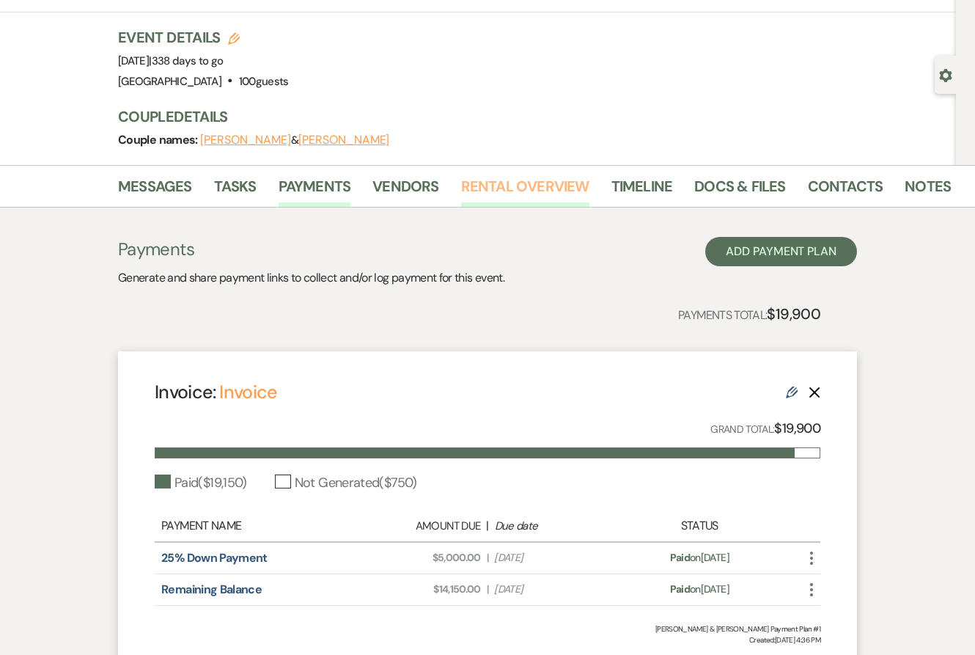
click at [503, 183] on link "Rental Overview" at bounding box center [525, 190] width 128 height 32
